Goal: Information Seeking & Learning: Learn about a topic

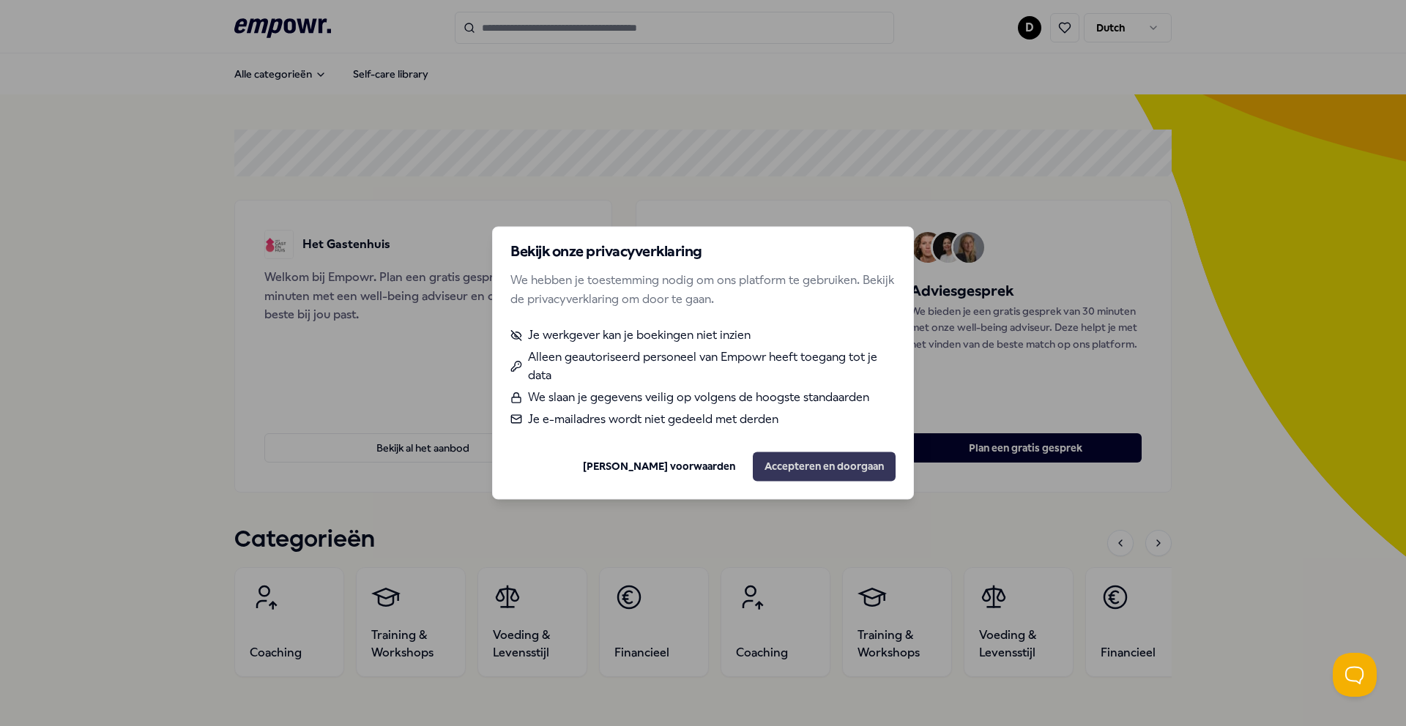
click at [801, 464] on button "Accepteren en doorgaan" at bounding box center [824, 467] width 143 height 29
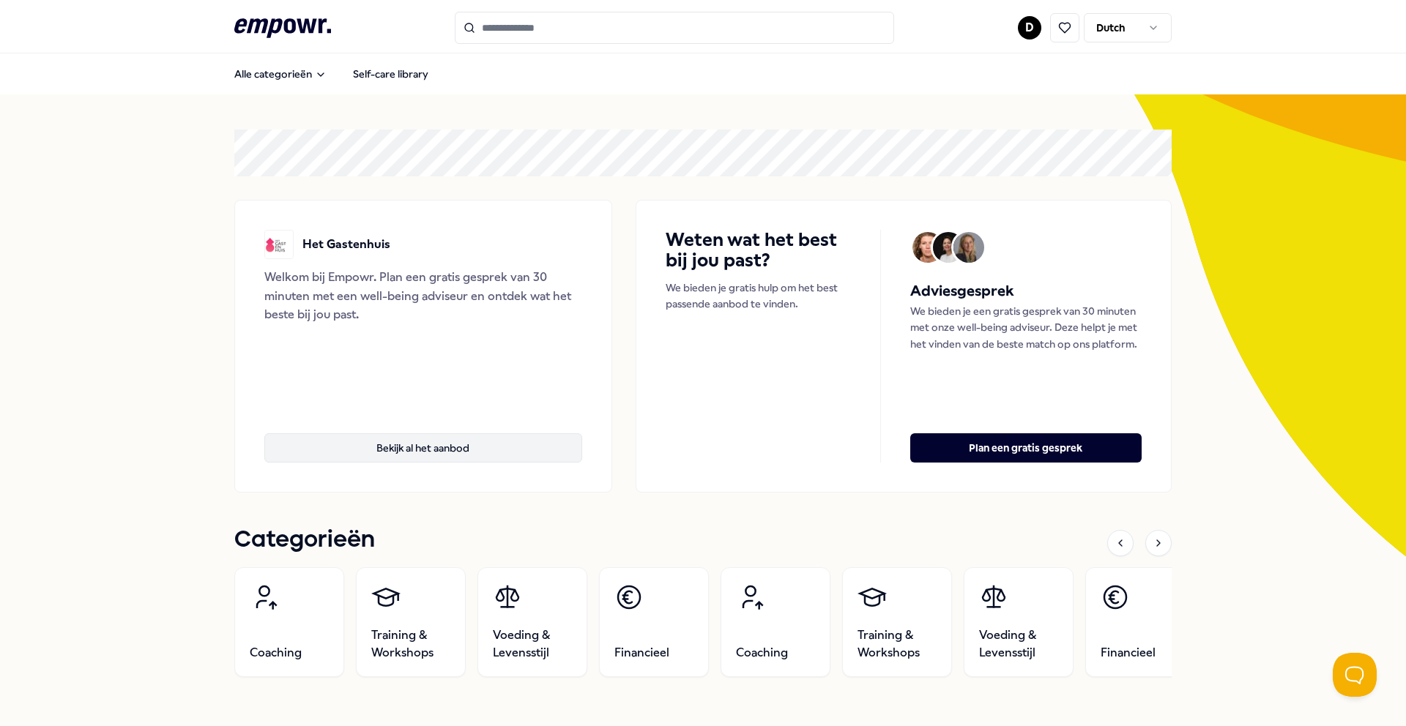
click at [437, 447] on button "Bekijk al het aanbod" at bounding box center [423, 448] width 318 height 29
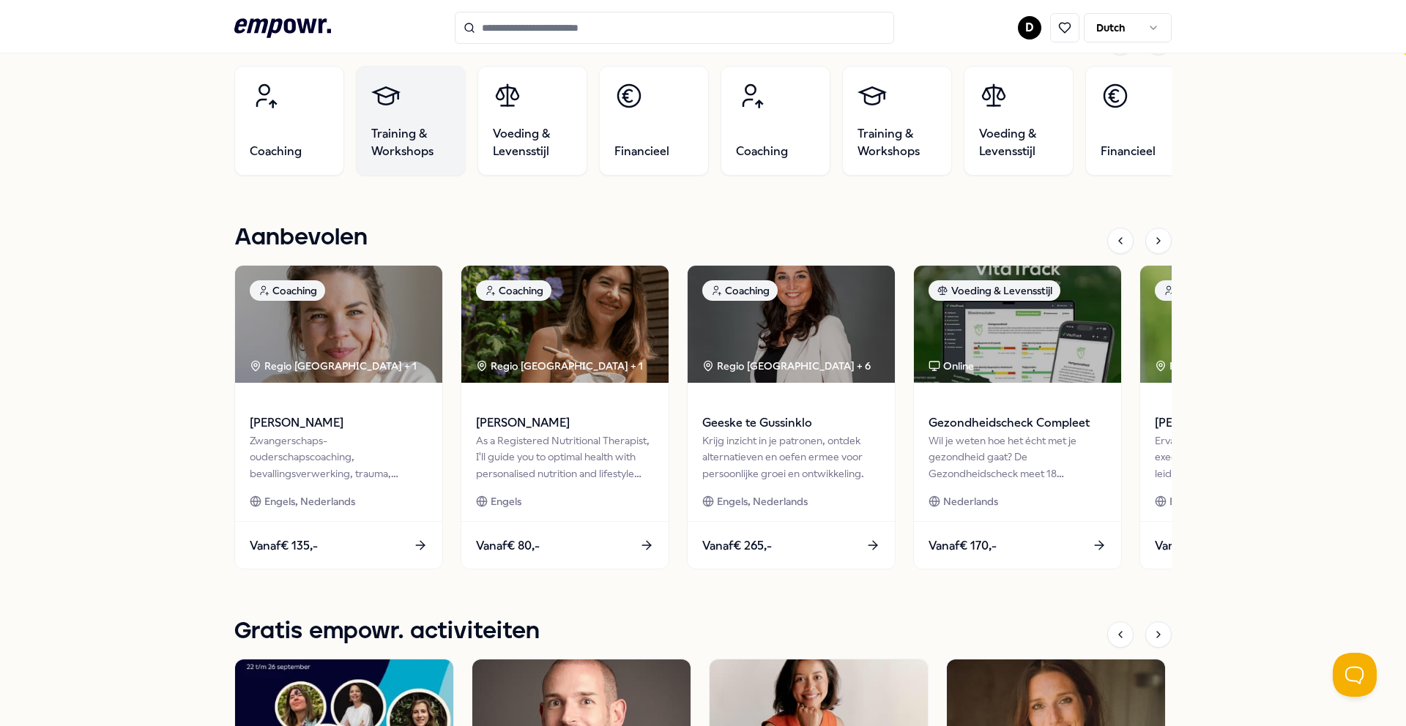
scroll to position [926, 0]
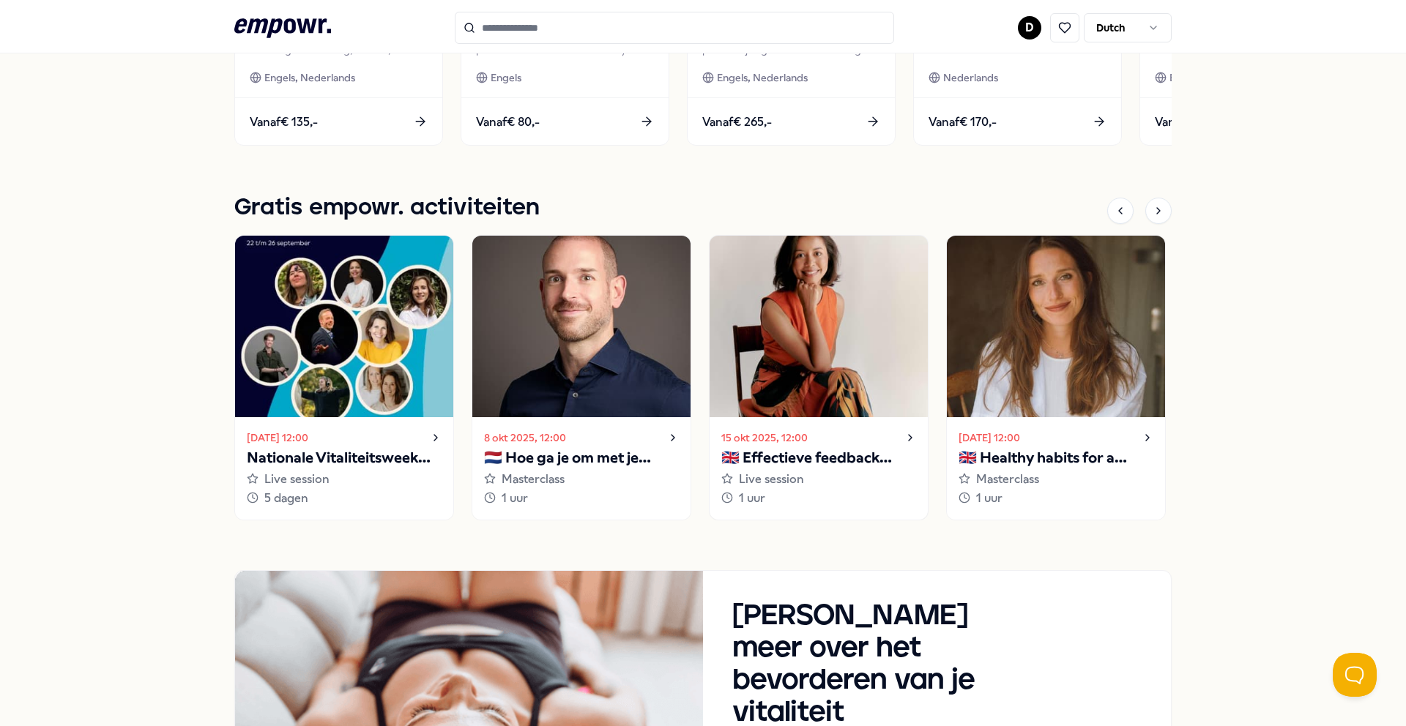
click at [821, 330] on img at bounding box center [819, 327] width 218 height 182
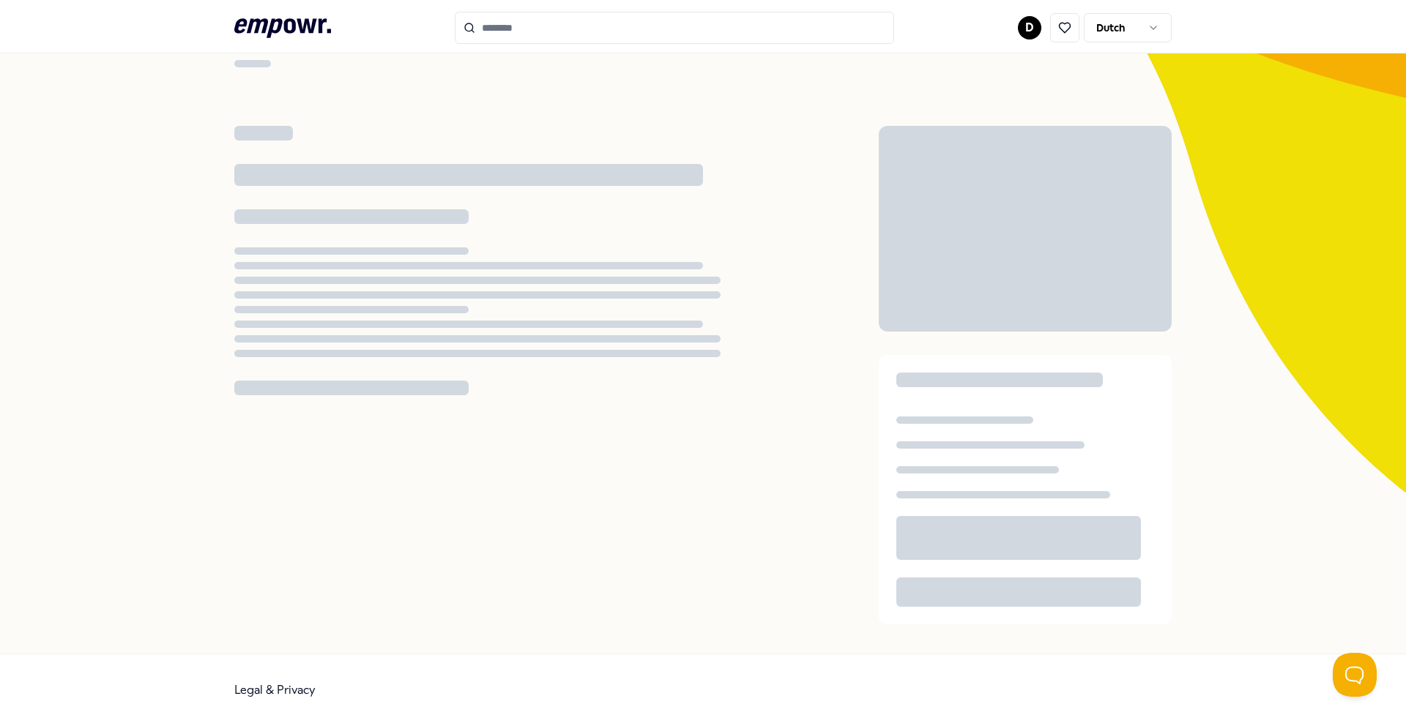
scroll to position [632, 0]
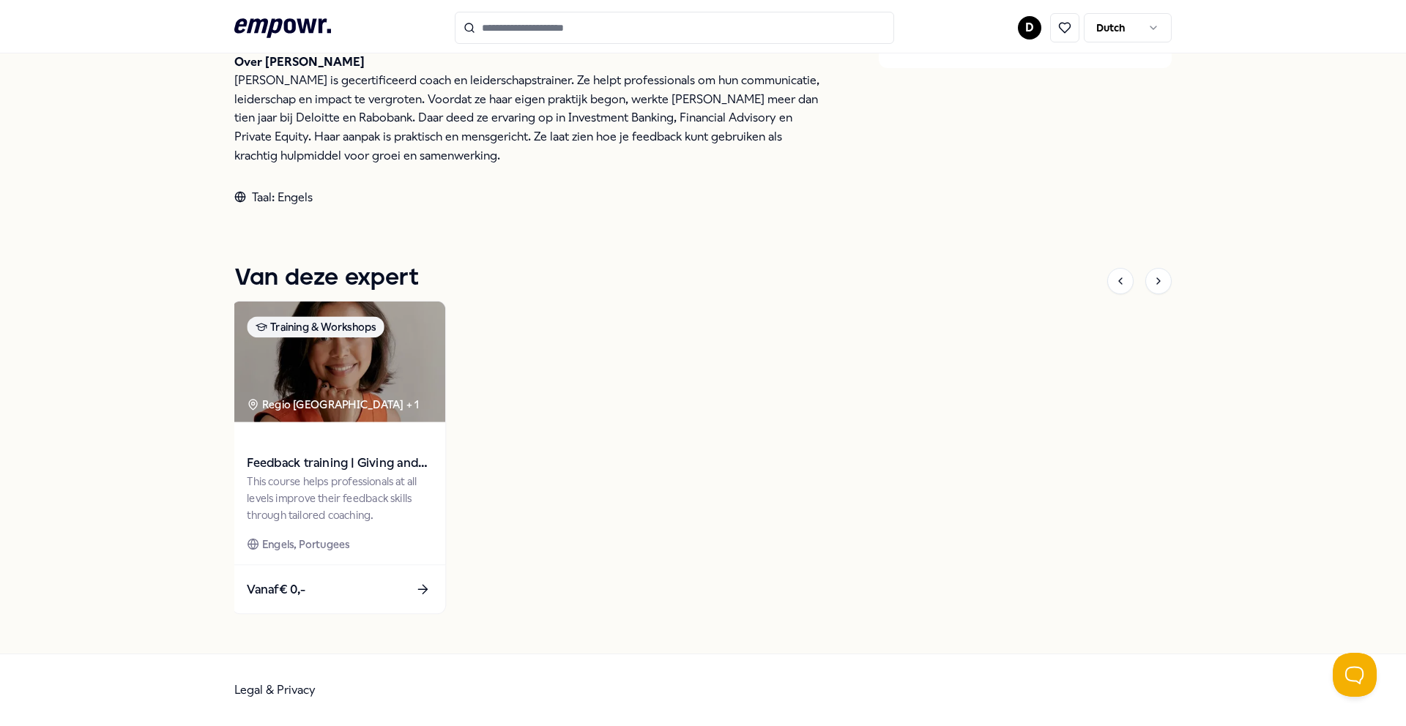
click at [316, 376] on img at bounding box center [338, 362] width 213 height 121
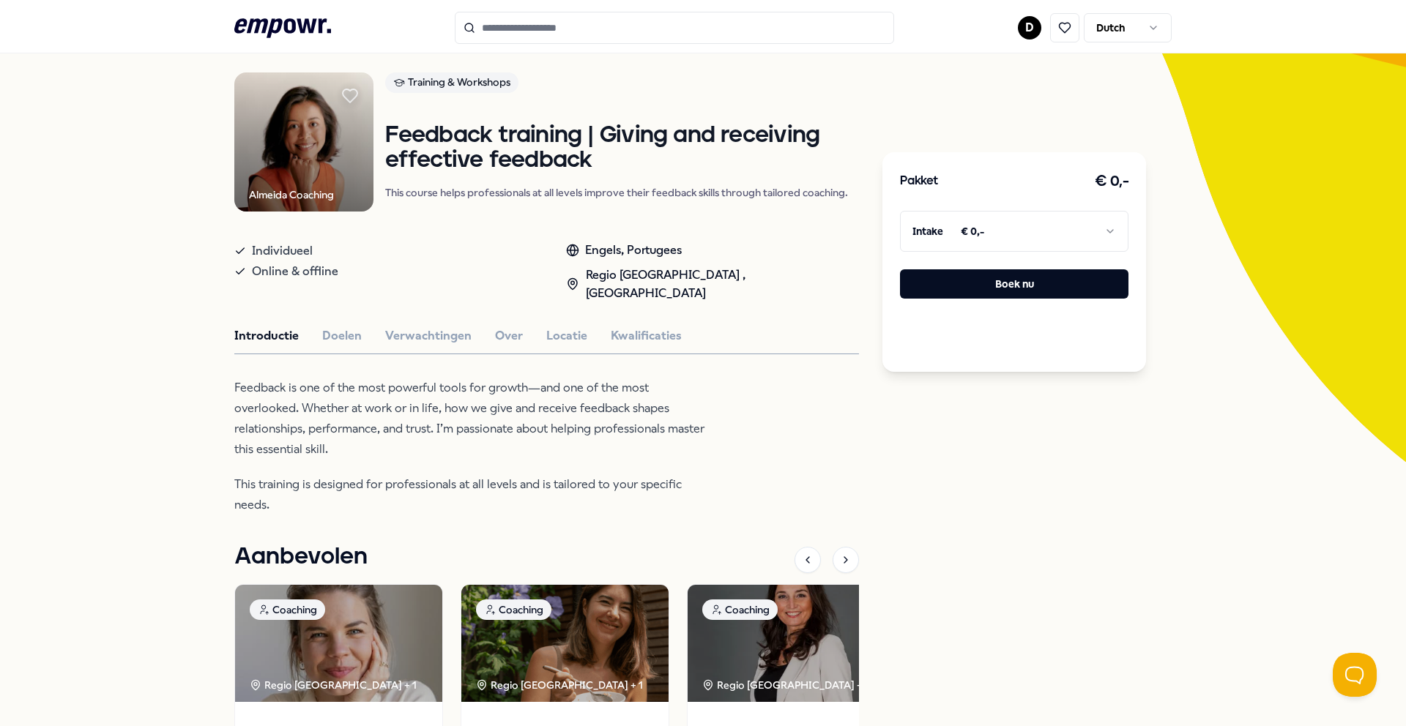
click at [255, 128] on img at bounding box center [303, 141] width 139 height 139
click at [312, 135] on img at bounding box center [303, 141] width 139 height 139
click at [291, 197] on div "Almeida Coaching" at bounding box center [291, 195] width 85 height 16
click at [287, 144] on img at bounding box center [303, 141] width 139 height 139
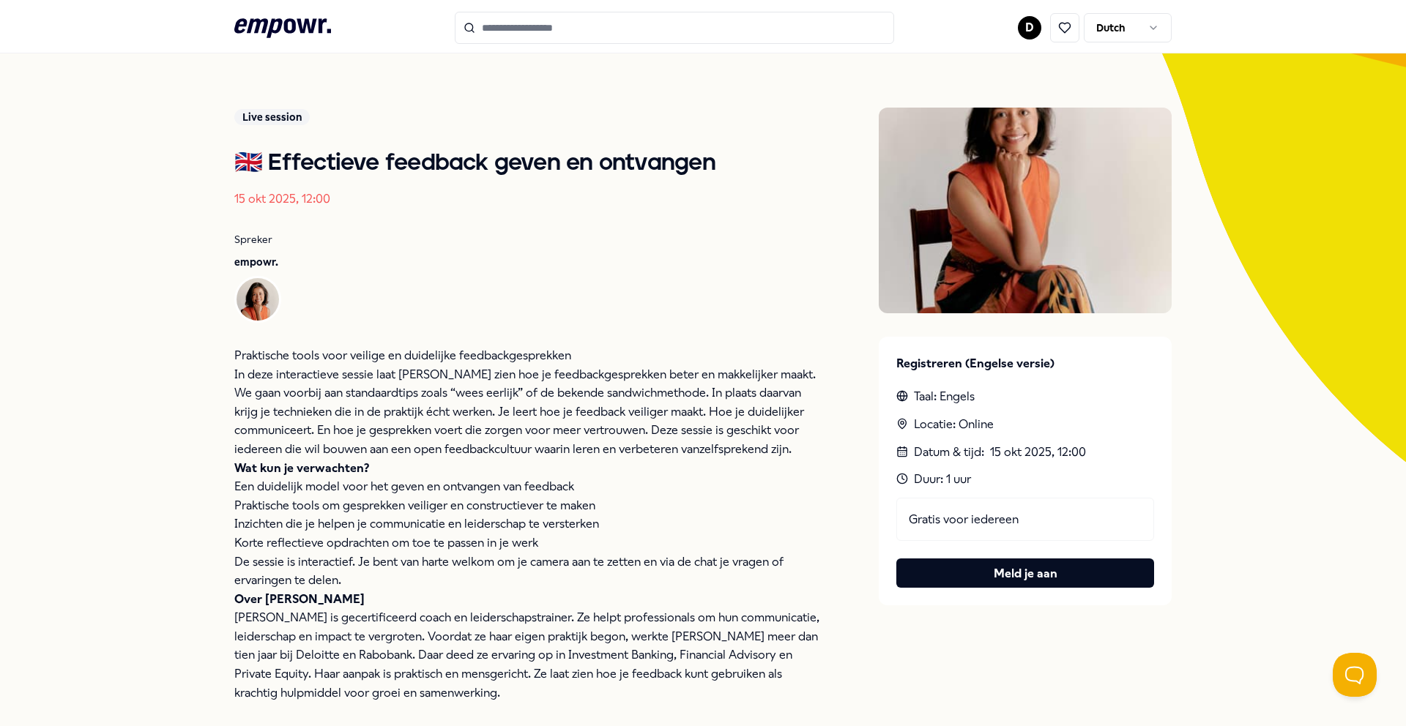
click at [1048, 176] on img at bounding box center [1025, 211] width 293 height 206
